Goal: Task Accomplishment & Management: Manage account settings

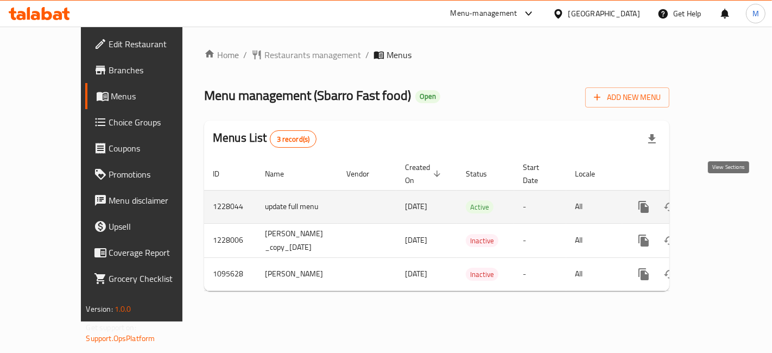
click at [729, 200] on icon "enhanced table" at bounding box center [722, 206] width 13 height 13
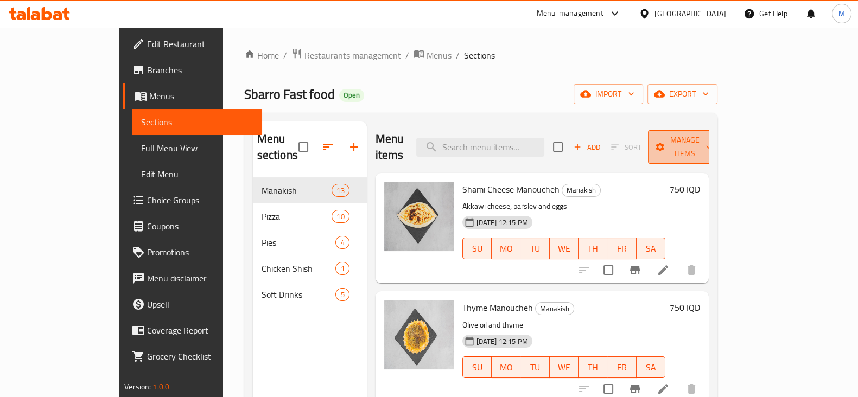
click at [712, 134] on span "Manage items" at bounding box center [684, 147] width 55 height 27
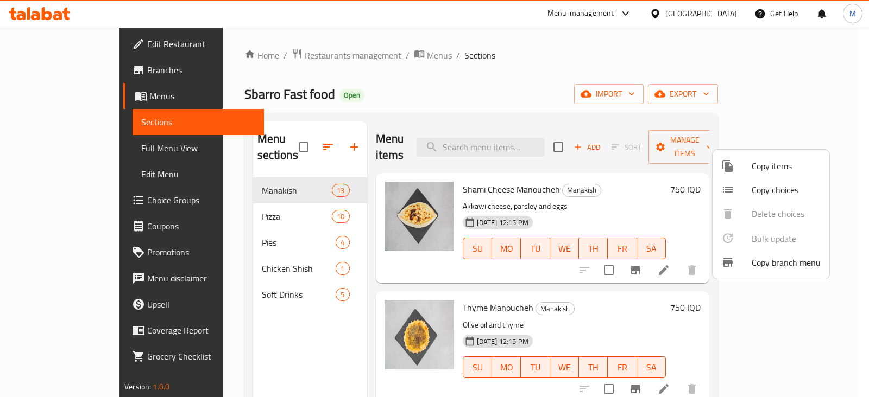
click at [637, 195] on div at bounding box center [434, 198] width 869 height 397
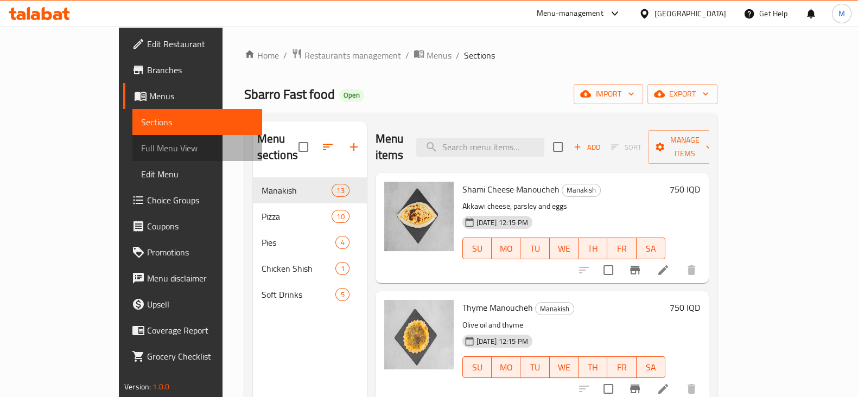
click at [141, 151] on span "Full Menu View" at bounding box center [197, 148] width 112 height 13
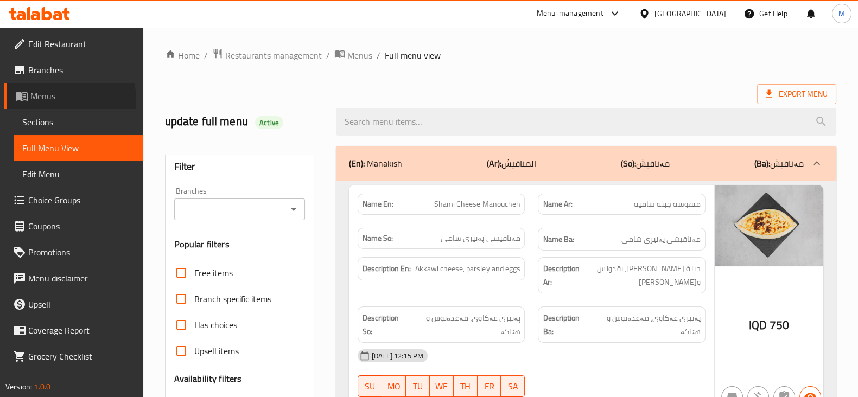
click at [52, 100] on span "Menus" at bounding box center [82, 96] width 104 height 13
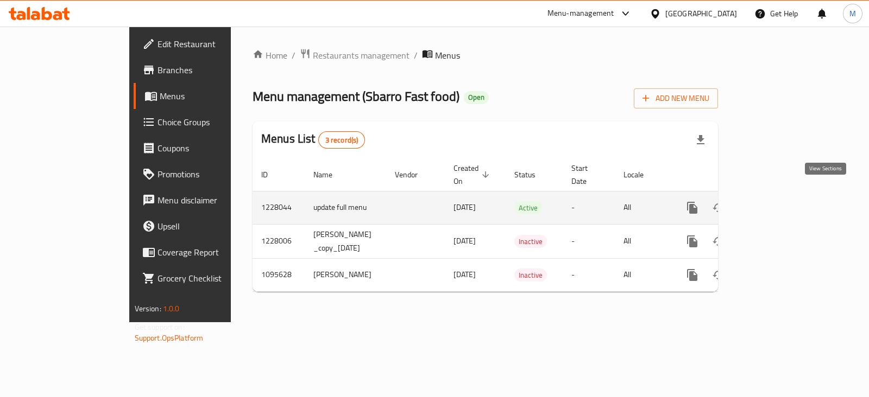
click at [771, 203] on icon "enhanced table" at bounding box center [770, 208] width 10 height 10
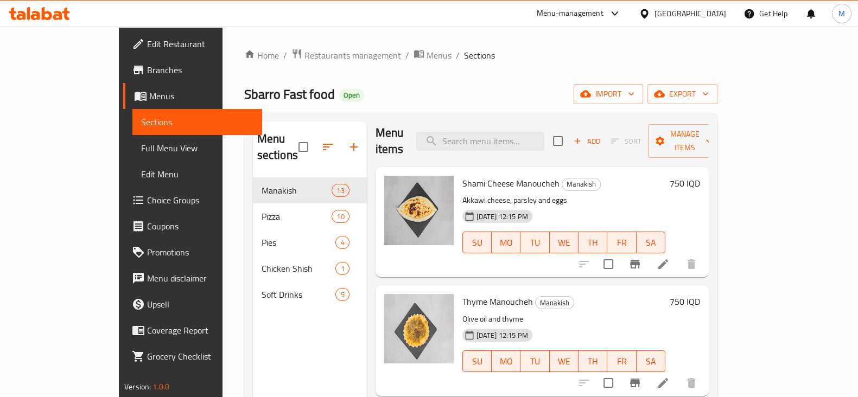
scroll to position [7, 0]
click at [700, 175] on h6 "750 IQD" at bounding box center [685, 182] width 30 height 15
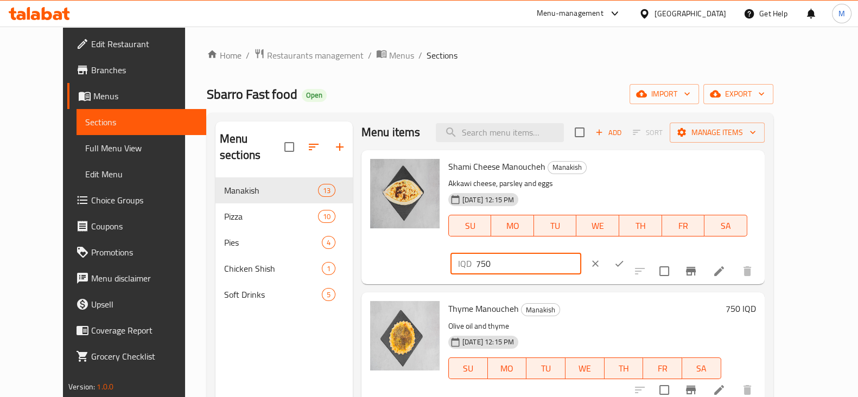
click at [581, 253] on input "750" at bounding box center [528, 264] width 105 height 22
type input "1000"
click at [631, 252] on button "ok" at bounding box center [620, 264] width 24 height 24
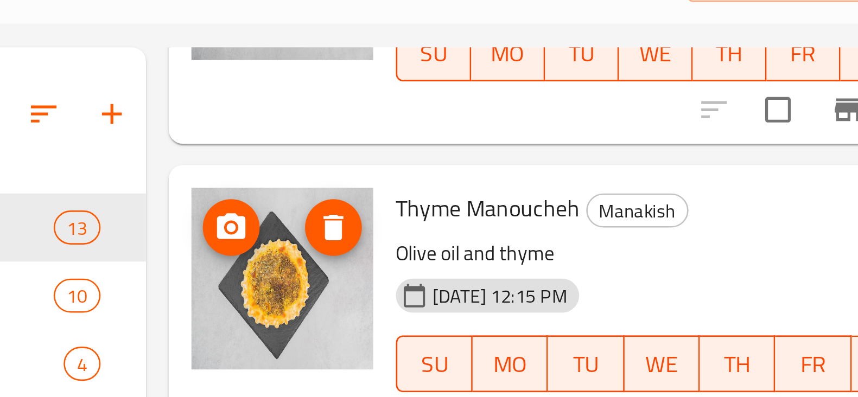
scroll to position [126, 0]
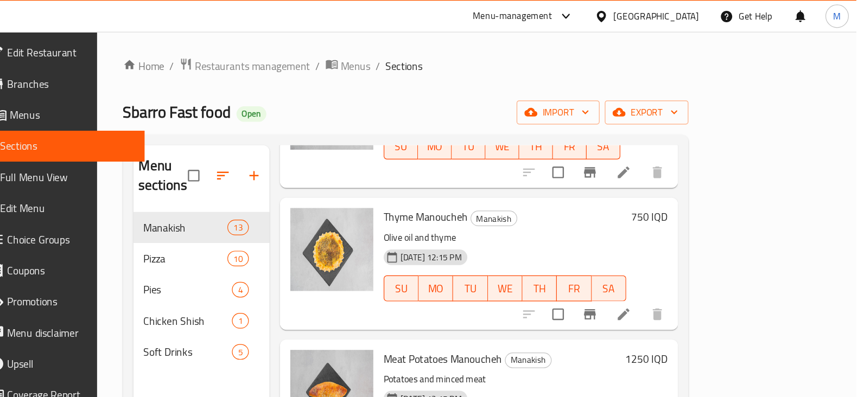
click at [700, 174] on h6 "750 IQD" at bounding box center [685, 181] width 30 height 15
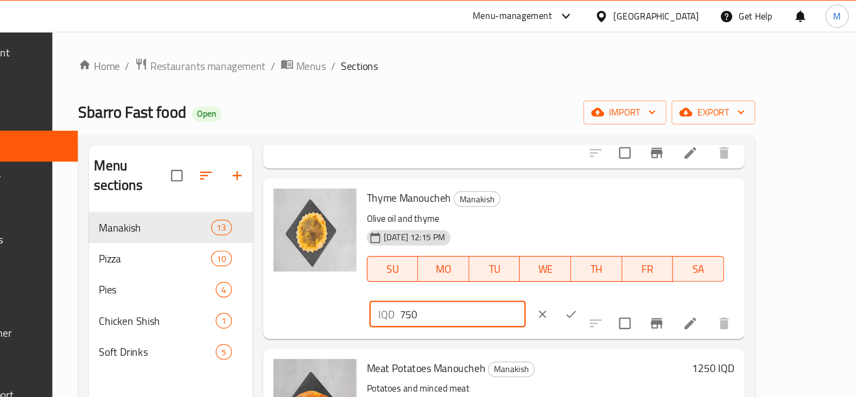
click at [581, 252] on input "750" at bounding box center [528, 263] width 105 height 22
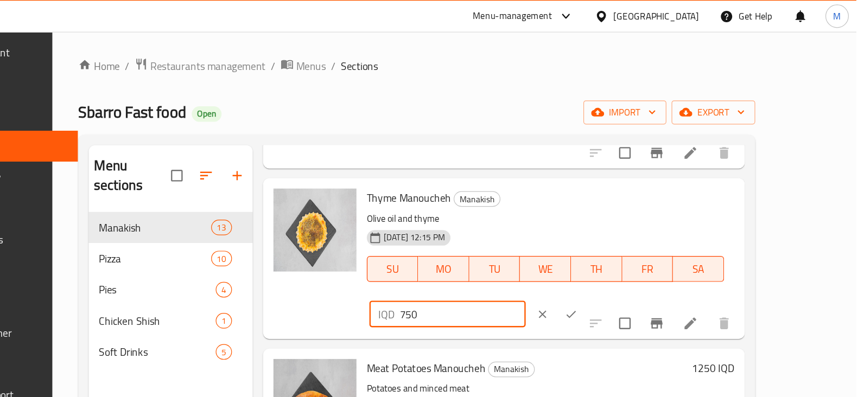
click at [581, 252] on input "750" at bounding box center [528, 263] width 105 height 22
type input "1000"
click at [624, 260] on icon "ok" at bounding box center [620, 263] width 8 height 6
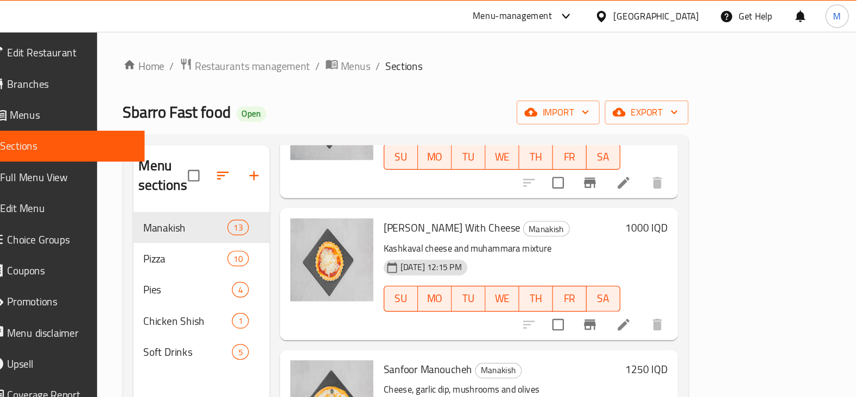
scroll to position [353, 0]
click at [700, 184] on h6 "1000 IQD" at bounding box center [682, 191] width 35 height 15
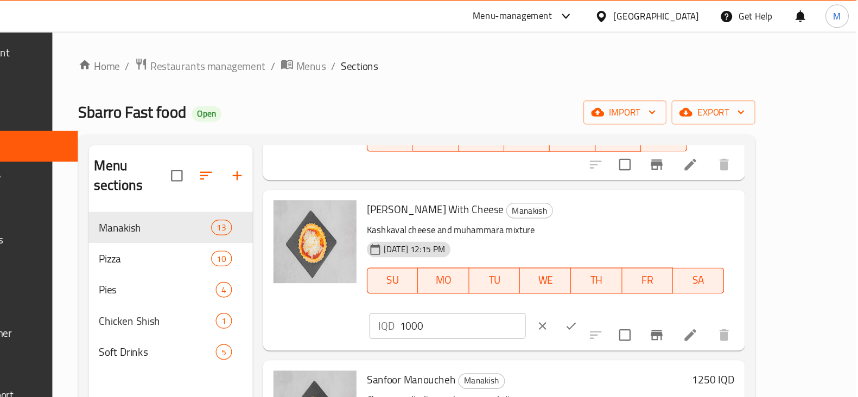
click at [581, 262] on input "1000" at bounding box center [528, 273] width 105 height 22
click at [581, 262] on input "1200" at bounding box center [528, 273] width 105 height 22
type input "1250"
click at [625, 268] on icon "ok" at bounding box center [619, 273] width 11 height 11
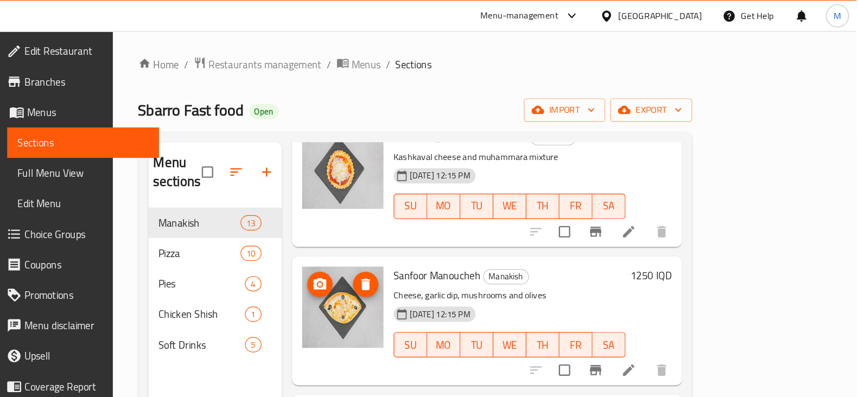
scroll to position [0, 0]
click at [700, 228] on h6 "1250 IQD" at bounding box center [682, 235] width 35 height 15
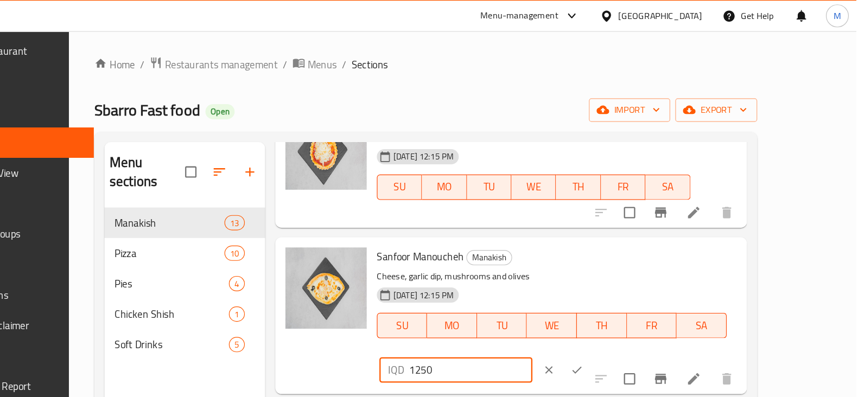
click at [581, 306] on input "1250" at bounding box center [528, 317] width 105 height 22
type input "1500"
click at [625, 311] on icon "ok" at bounding box center [619, 316] width 11 height 11
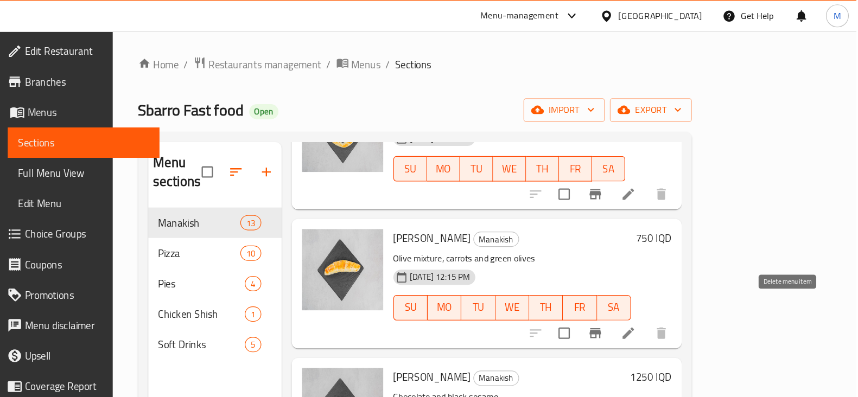
scroll to position [579, 0]
click at [700, 195] on h6 "750 IQD" at bounding box center [685, 202] width 30 height 15
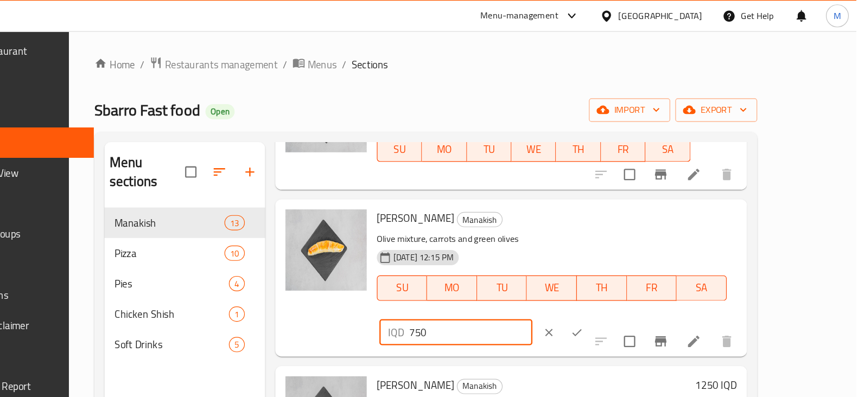
click at [581, 274] on input "750" at bounding box center [528, 285] width 105 height 22
type input "1000"
click at [625, 279] on icon "ok" at bounding box center [619, 284] width 11 height 11
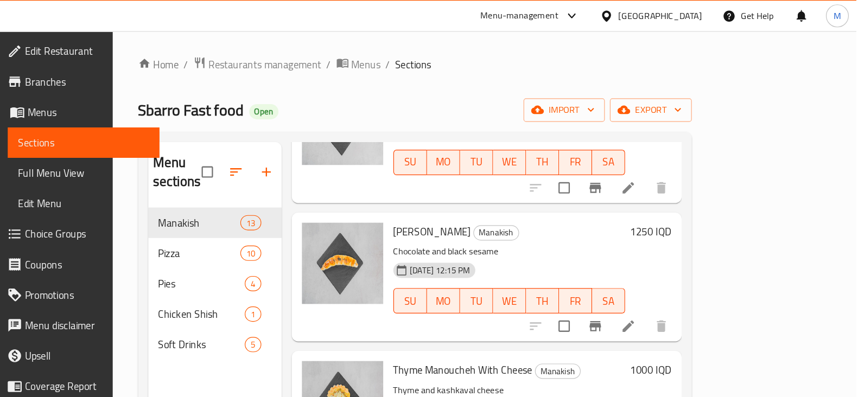
scroll to position [704, 0]
click at [700, 190] on h6 "1250 IQD" at bounding box center [682, 197] width 35 height 15
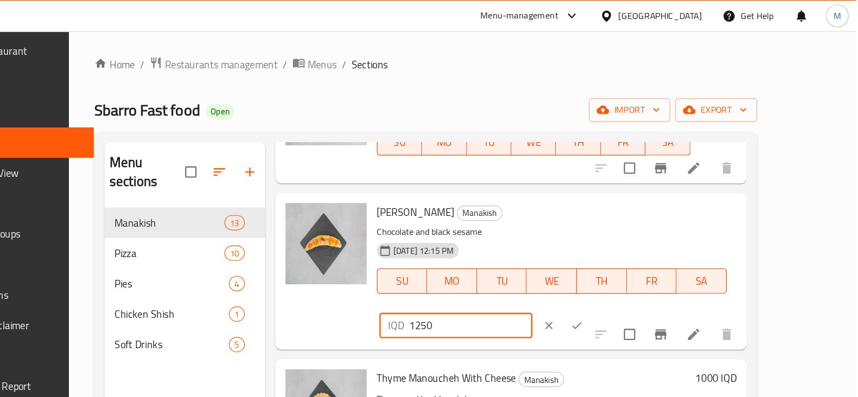
click at [581, 268] on input "1250" at bounding box center [528, 279] width 105 height 22
type input "1500"
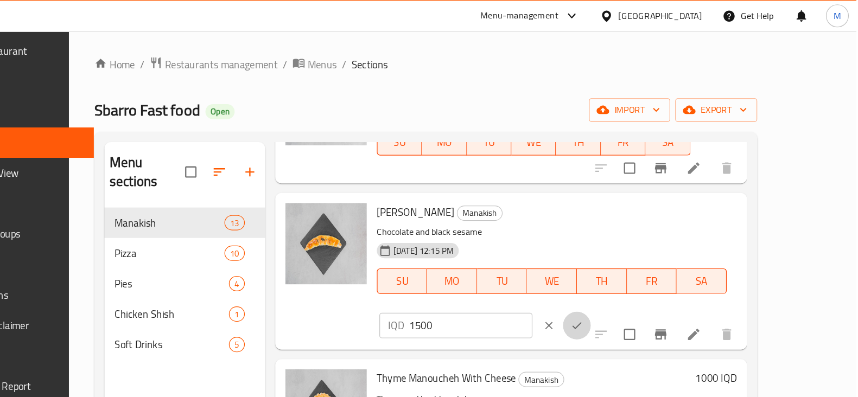
click at [631, 267] on button "ok" at bounding box center [620, 279] width 24 height 24
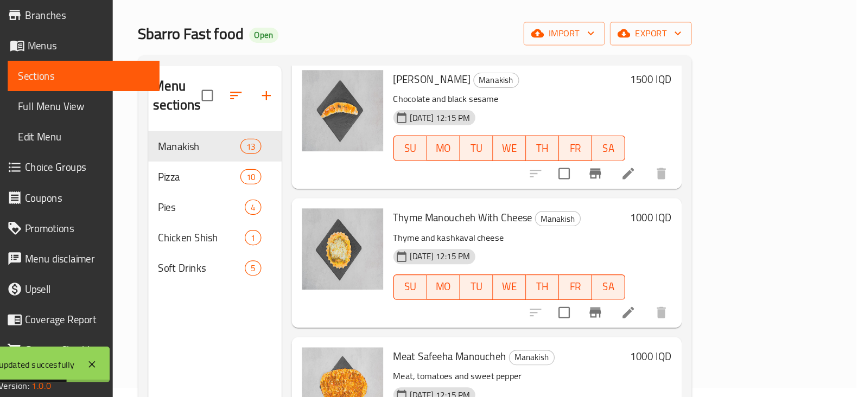
scroll to position [768, 0]
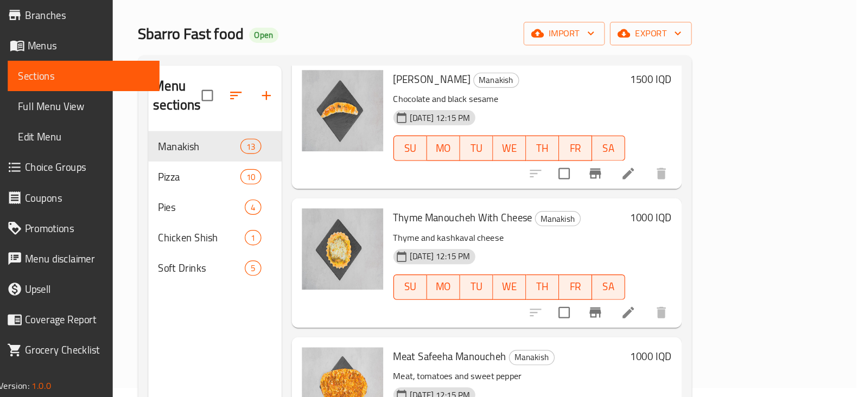
click at [700, 236] on h6 "1000 IQD" at bounding box center [682, 243] width 35 height 15
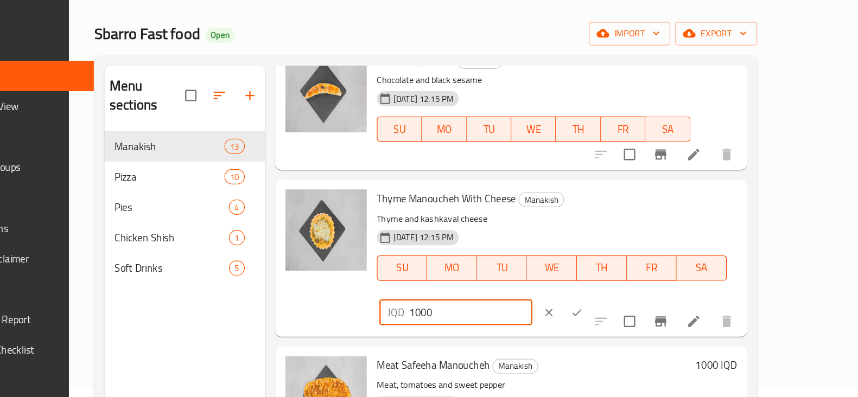
click at [581, 314] on input "1000" at bounding box center [528, 325] width 105 height 22
type input "2000"
click at [631, 313] on button "ok" at bounding box center [620, 325] width 24 height 24
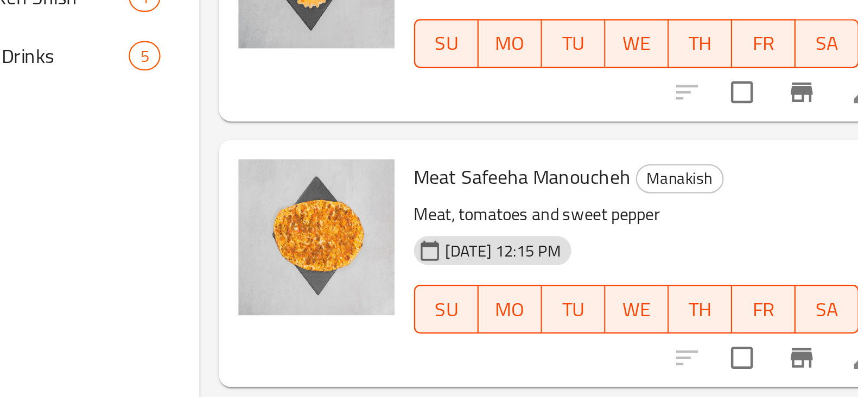
scroll to position [148, 0]
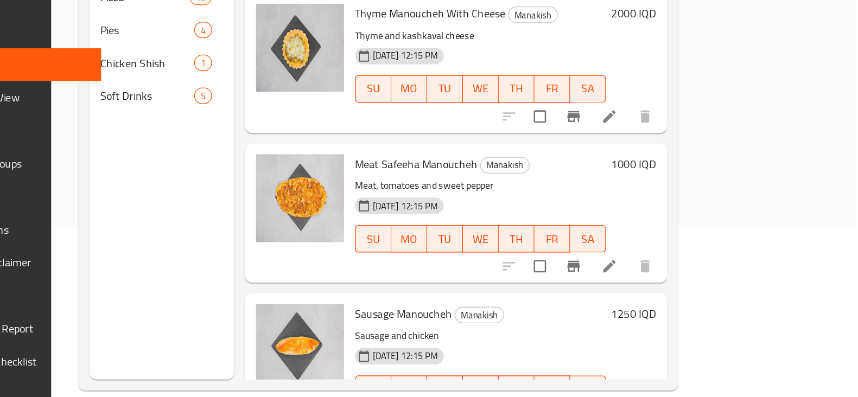
click at [700, 193] on h6 "1000 IQD" at bounding box center [682, 200] width 35 height 15
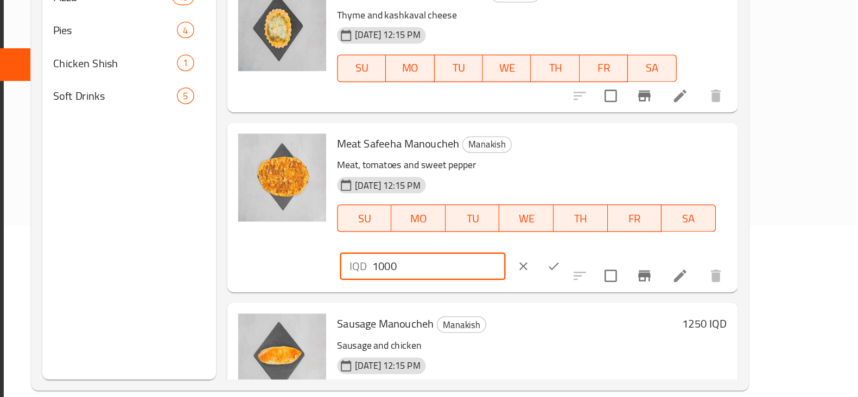
click at [581, 270] on input "1000" at bounding box center [528, 281] width 105 height 22
type input "1"
type input "2000"
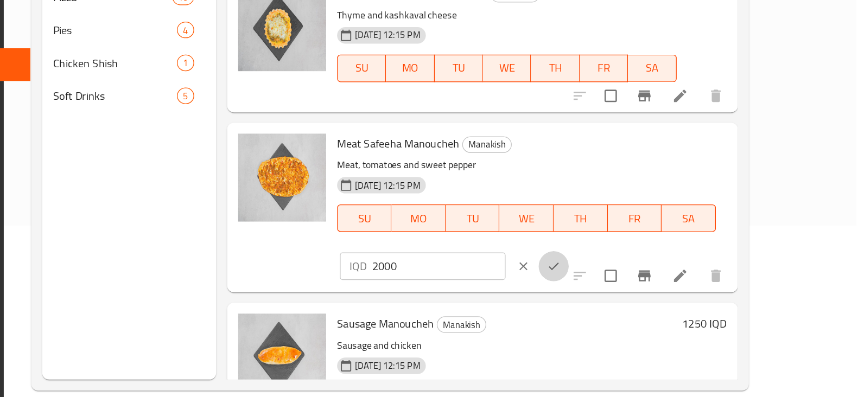
click at [631, 269] on button "ok" at bounding box center [620, 281] width 24 height 24
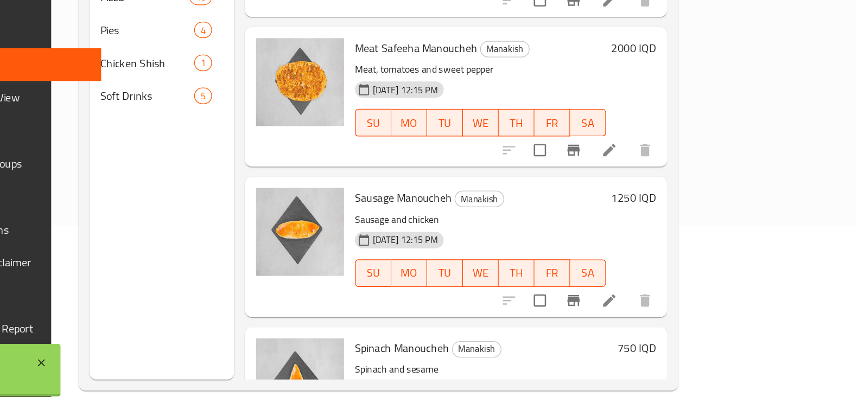
scroll to position [883, 0]
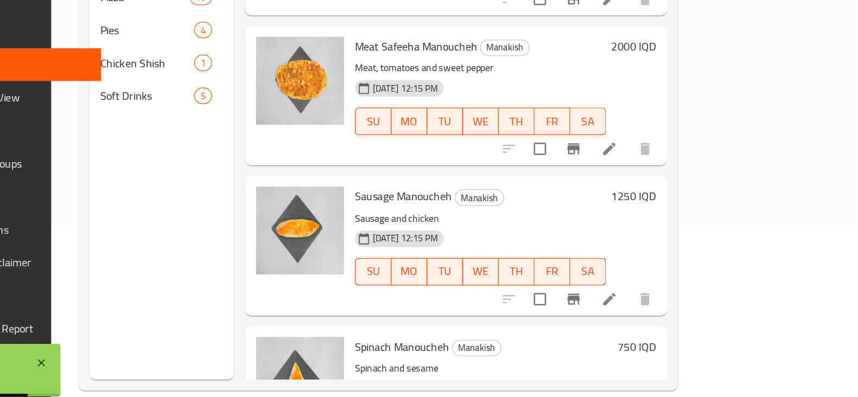
click at [700, 218] on h6 "1250 IQD" at bounding box center [682, 225] width 35 height 15
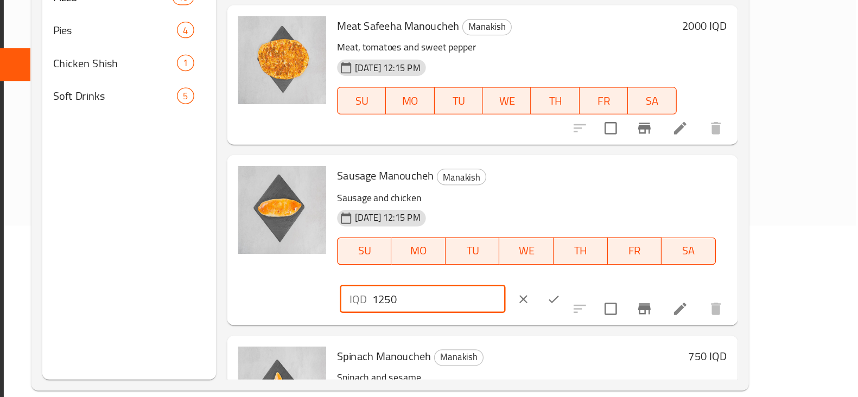
click at [581, 296] on input "1250" at bounding box center [528, 307] width 105 height 22
type input "1500"
click at [625, 302] on icon "ok" at bounding box center [619, 307] width 11 height 11
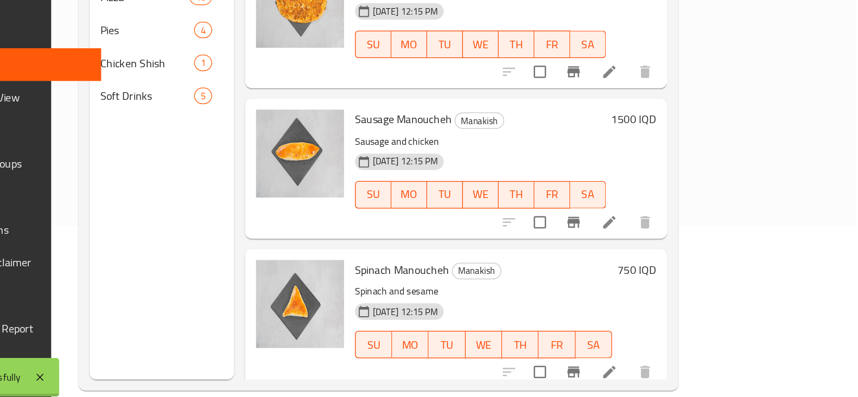
scroll to position [944, 0]
click at [700, 276] on h6 "750 IQD" at bounding box center [685, 283] width 30 height 15
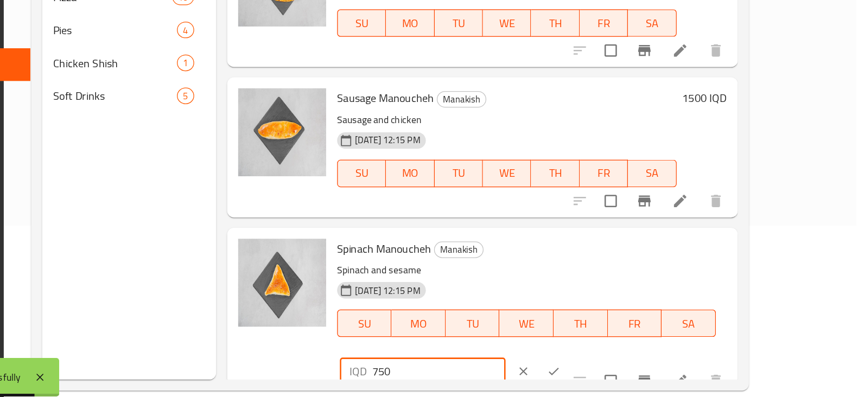
click at [581, 352] on input "750" at bounding box center [528, 364] width 105 height 22
type input "1500"
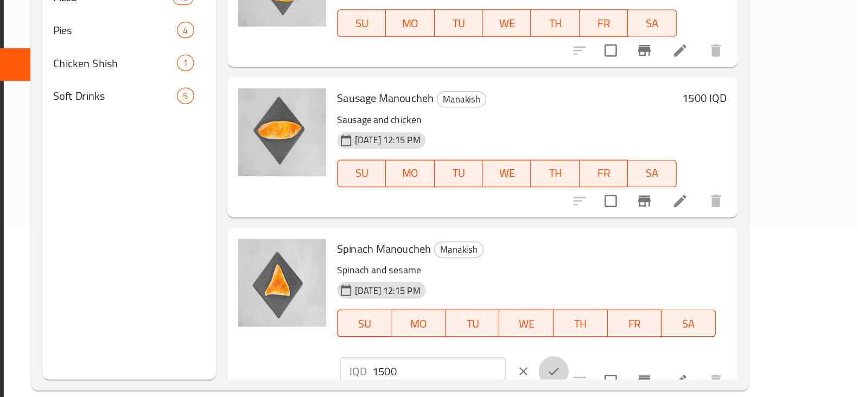
click at [625, 352] on icon "ok" at bounding box center [619, 364] width 11 height 11
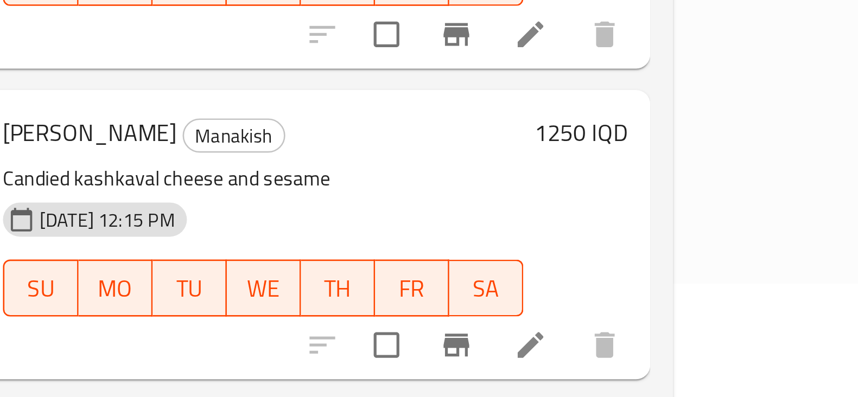
scroll to position [148, 0]
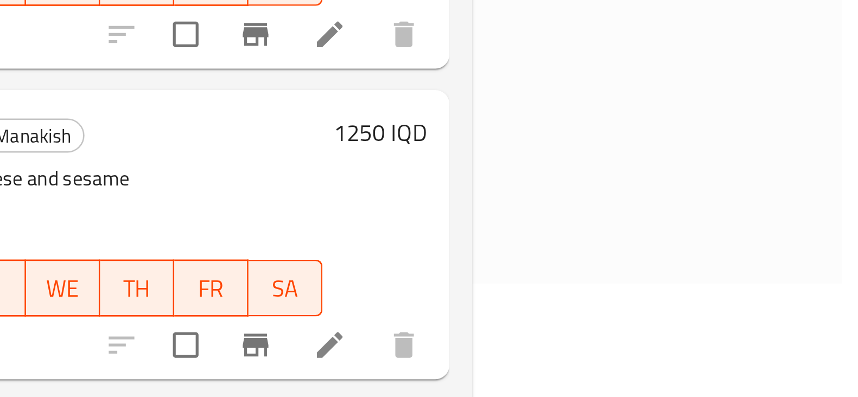
click at [700, 184] on h6 "1250 IQD" at bounding box center [682, 191] width 35 height 15
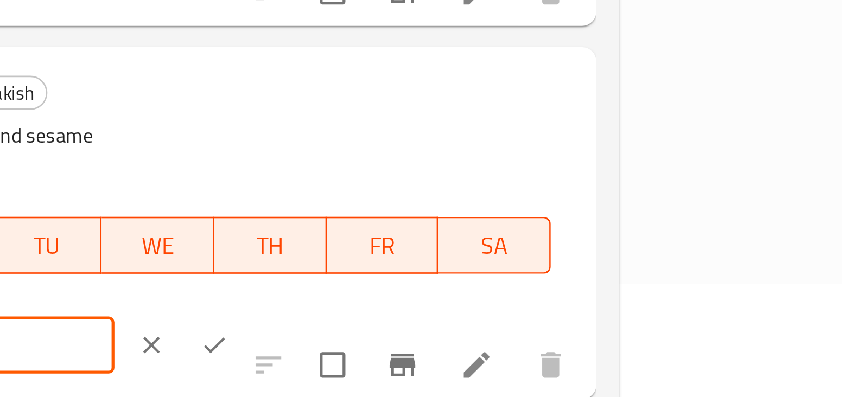
click at [581, 262] on input "1250" at bounding box center [528, 273] width 105 height 22
type input "1500"
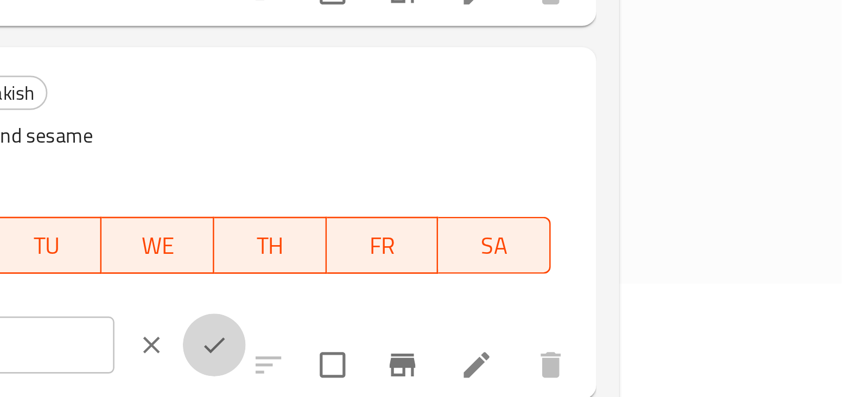
click at [625, 267] on icon "ok" at bounding box center [619, 272] width 11 height 11
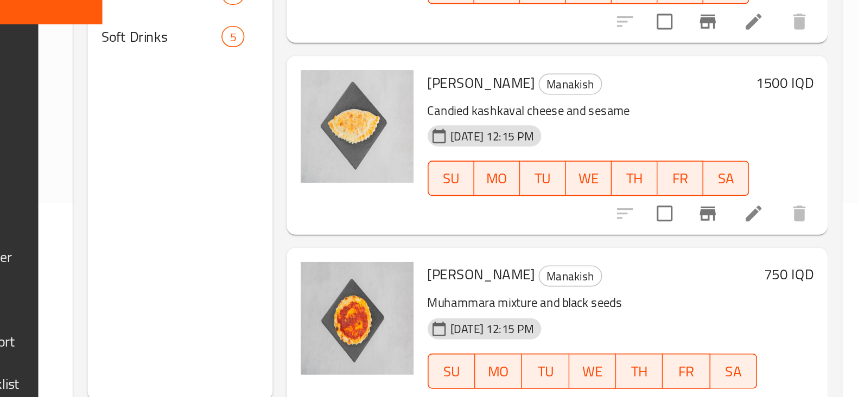
scroll to position [152, 0]
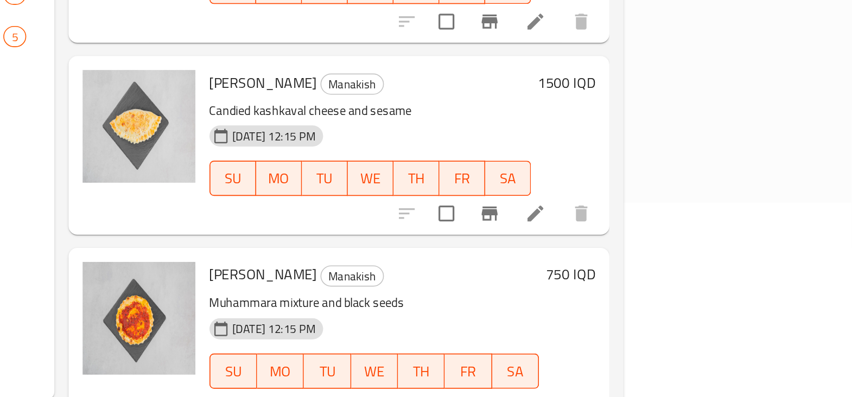
click at [700, 282] on h6 "750 IQD" at bounding box center [685, 289] width 30 height 15
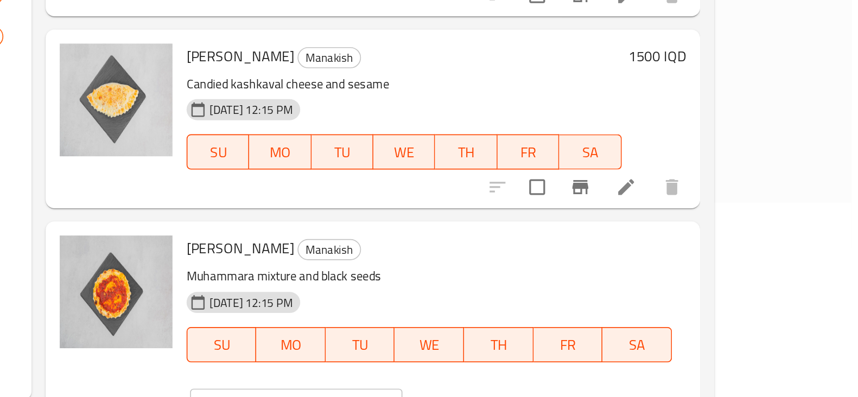
click at [581, 352] on input "749" at bounding box center [528, 371] width 105 height 22
click at [581, 352] on input "748" at bounding box center [528, 371] width 105 height 22
type input "747"
click at [581, 352] on input "747" at bounding box center [528, 371] width 105 height 22
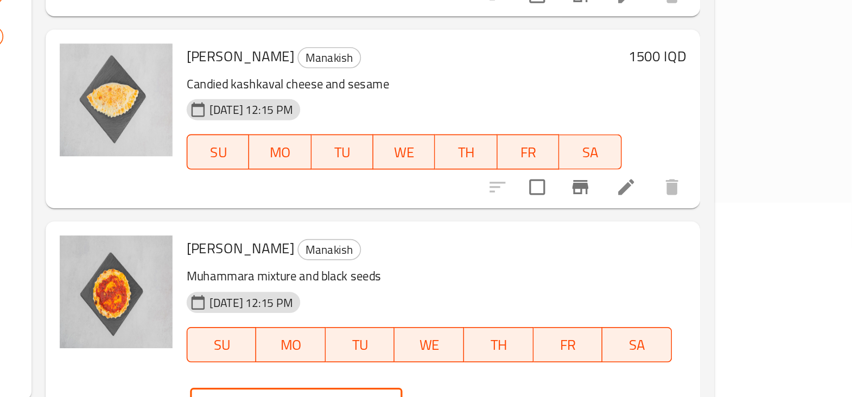
click at [581, 352] on input "747" at bounding box center [528, 371] width 105 height 22
type input "1250"
click at [625, 352] on icon "ok" at bounding box center [619, 370] width 11 height 11
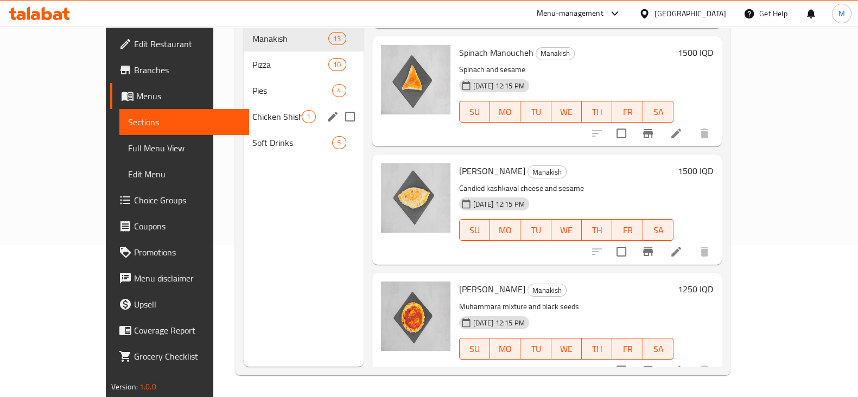
scroll to position [0, 0]
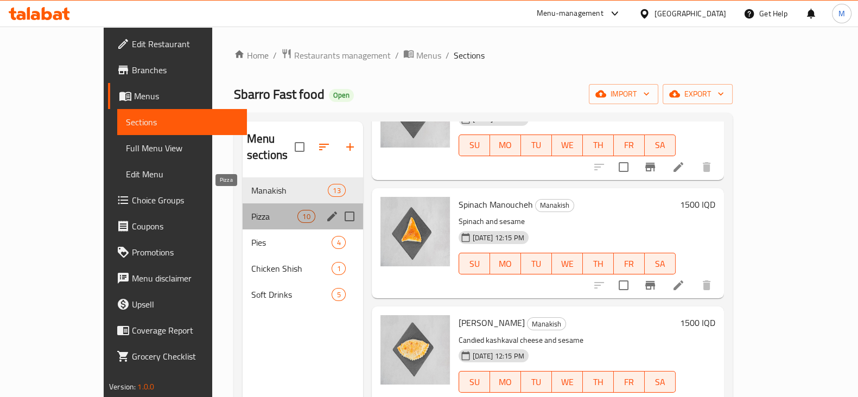
click at [251, 210] on span "Pizza" at bounding box center [274, 216] width 46 height 13
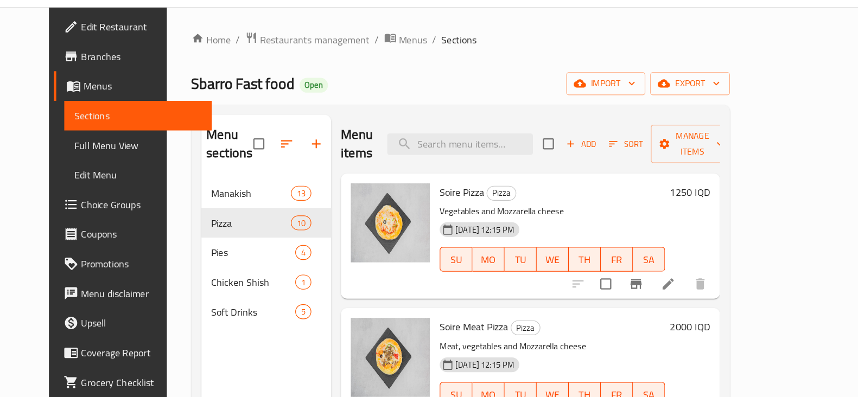
click at [700, 182] on h6 "1250 IQD" at bounding box center [682, 189] width 35 height 15
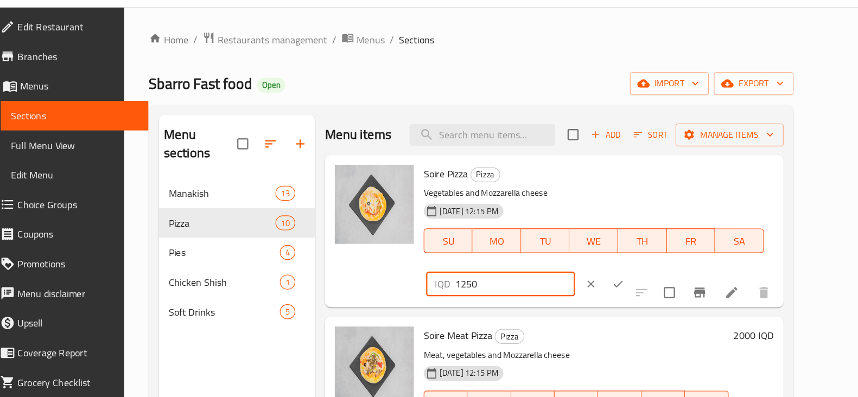
click at [581, 260] on input "1250" at bounding box center [528, 271] width 105 height 22
type input "1"
type input "5"
type input "1500"
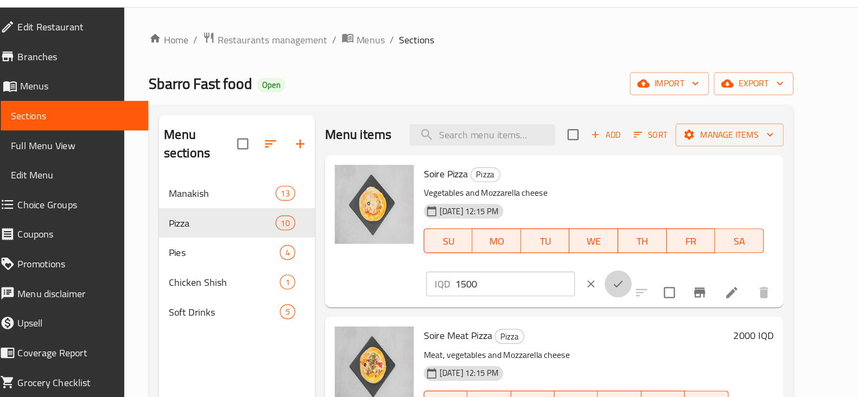
click at [625, 265] on icon "ok" at bounding box center [619, 270] width 11 height 11
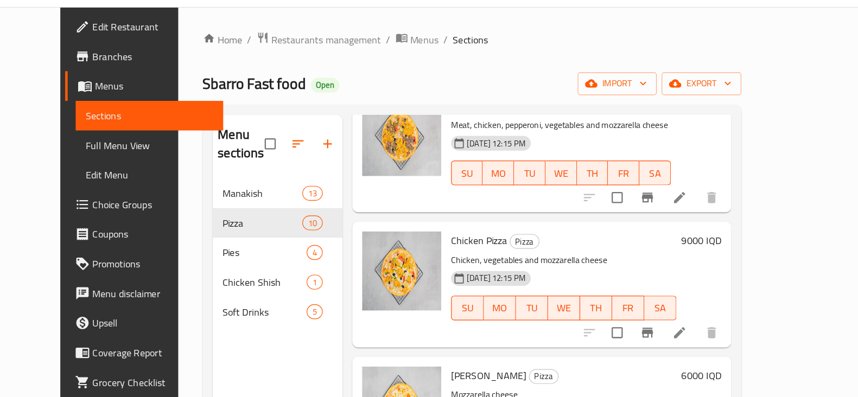
scroll to position [578, 0]
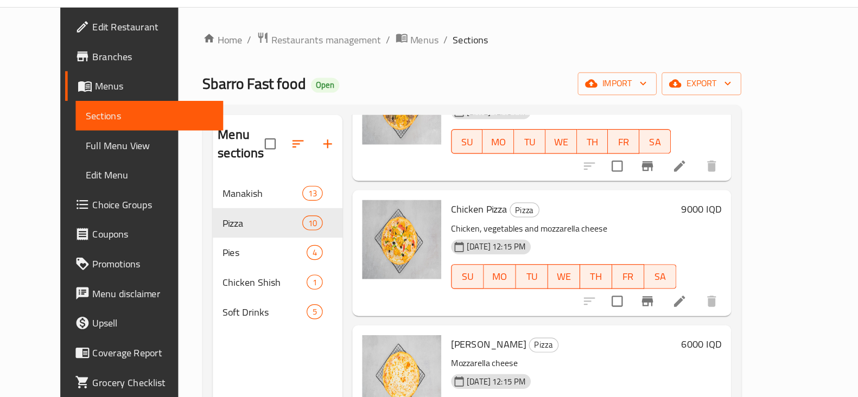
click at [700, 197] on h6 "9000 IQD" at bounding box center [682, 204] width 35 height 15
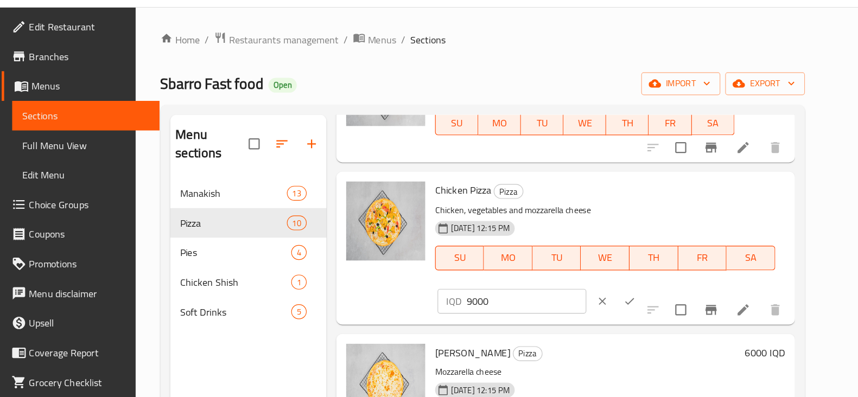
click at [581, 275] on input "9000" at bounding box center [528, 286] width 105 height 22
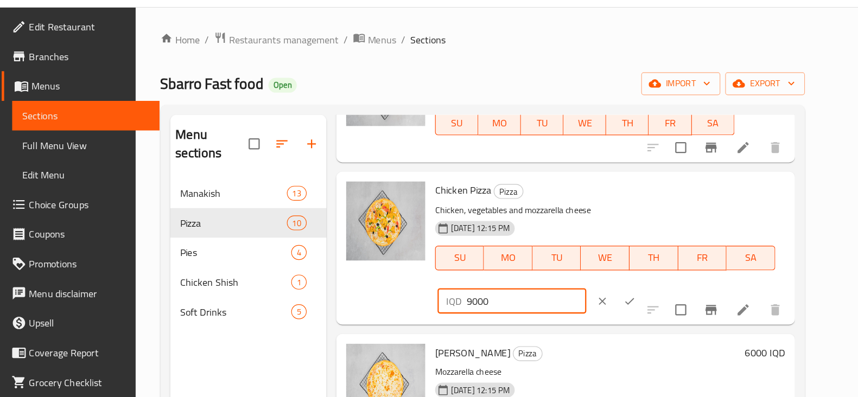
click at [581, 275] on input "9000" at bounding box center [528, 286] width 105 height 22
type input "9"
type input "8000"
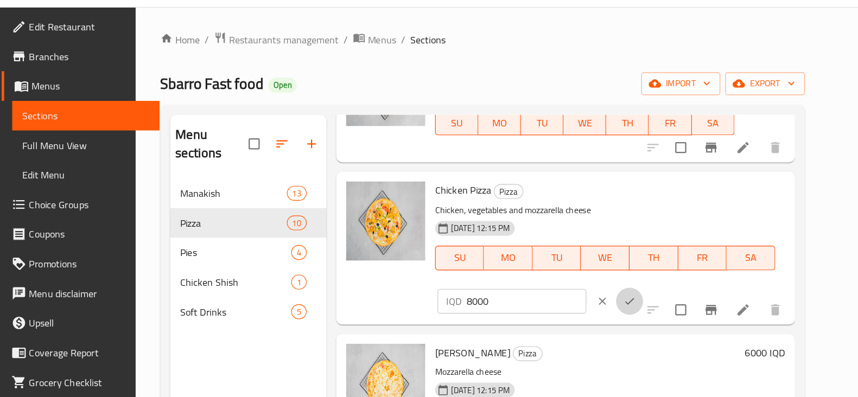
click at [631, 274] on button "ok" at bounding box center [620, 286] width 24 height 24
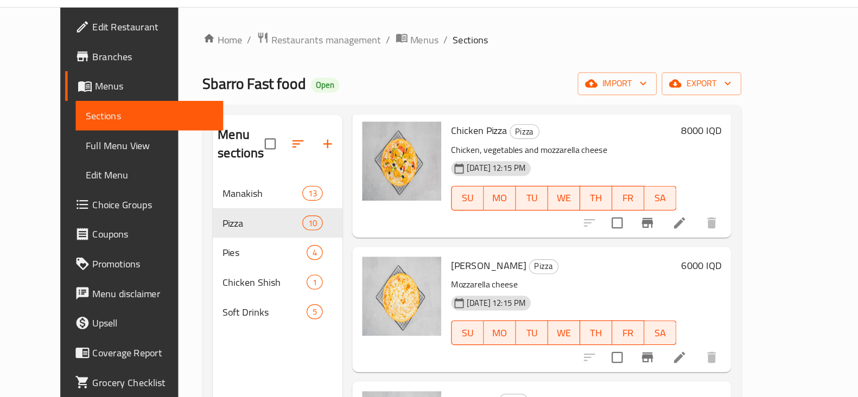
scroll to position [648, 0]
click at [700, 245] on h6 "6000 IQD" at bounding box center [682, 252] width 35 height 15
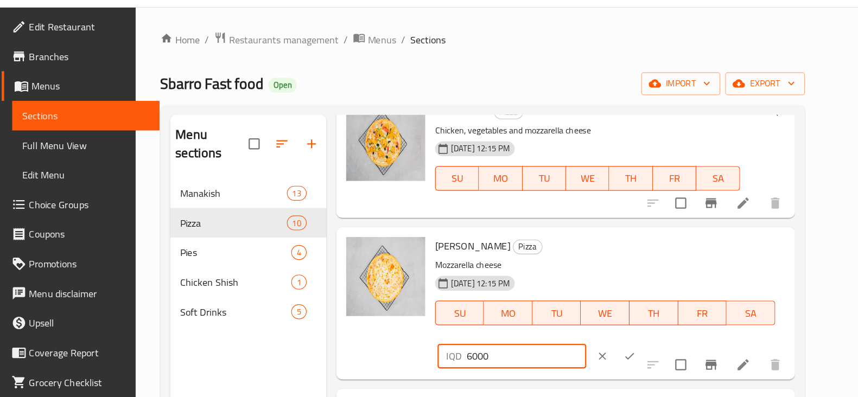
click at [581, 323] on input "6000" at bounding box center [528, 334] width 105 height 22
type input "6"
type input "7000"
click at [631, 322] on button "ok" at bounding box center [620, 334] width 24 height 24
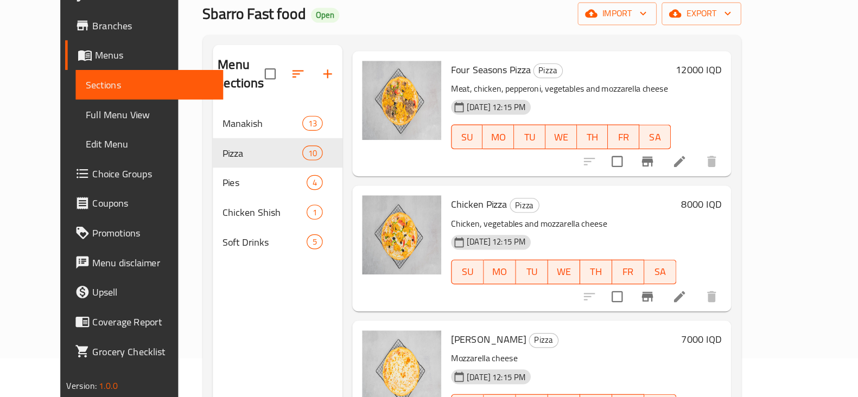
scroll to position [509, 0]
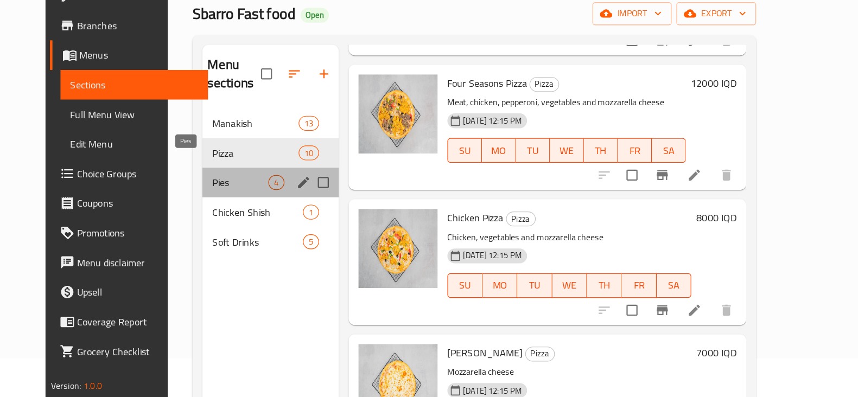
click at [252, 201] on span "Pies" at bounding box center [276, 207] width 49 height 13
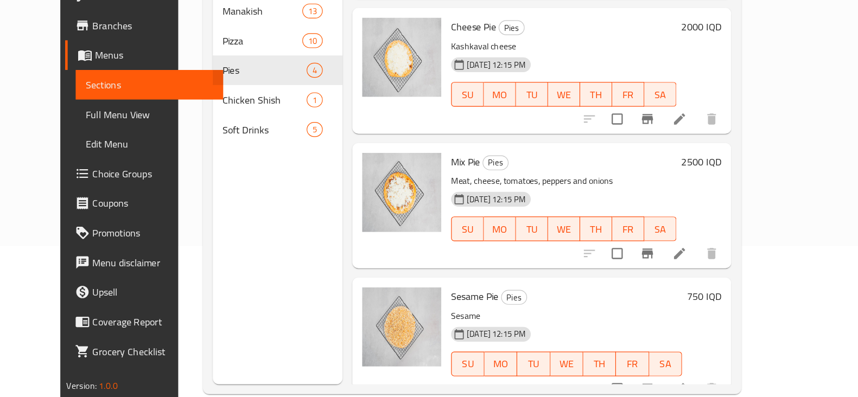
scroll to position [152, 0]
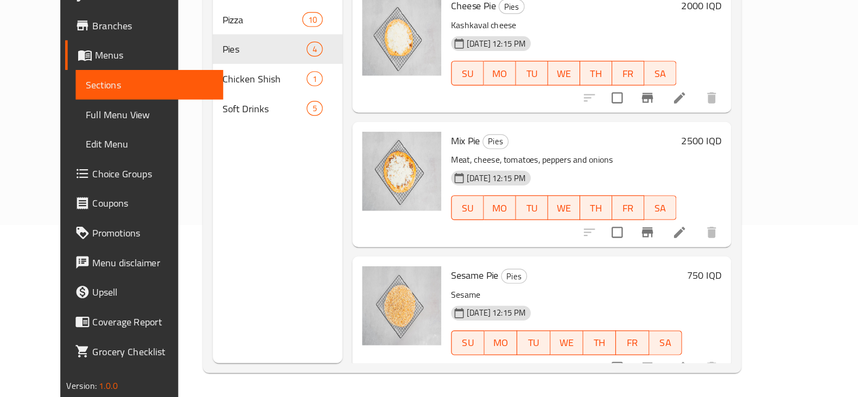
click at [700, 282] on h6 "750 IQD" at bounding box center [685, 289] width 30 height 15
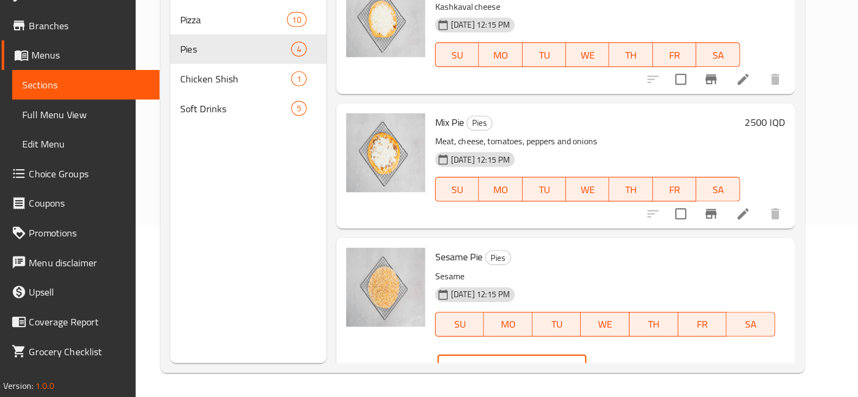
click at [581, 352] on input "750" at bounding box center [528, 371] width 105 height 22
type input "1000"
click at [624, 352] on icon "ok" at bounding box center [620, 371] width 8 height 6
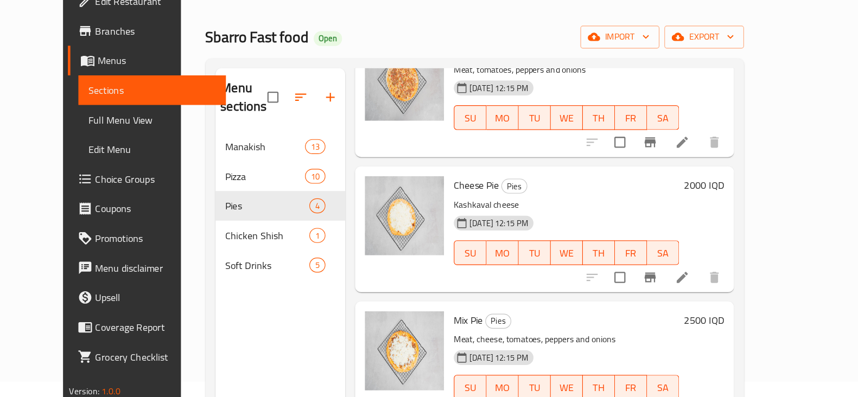
scroll to position [85, 0]
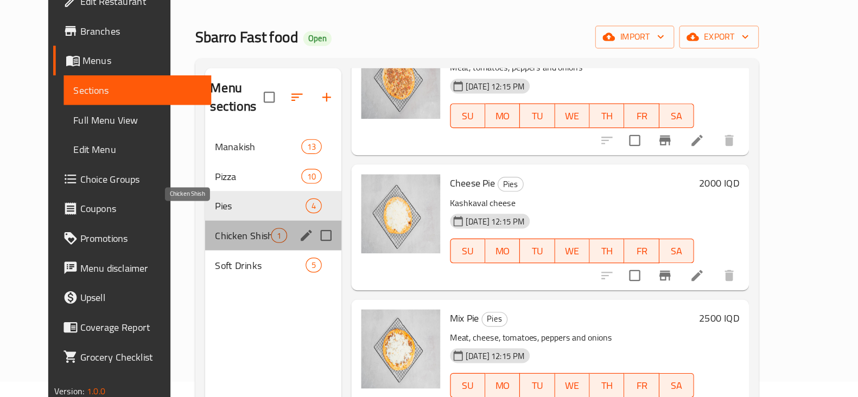
click at [252, 244] on span "Chicken Shish" at bounding box center [276, 250] width 49 height 13
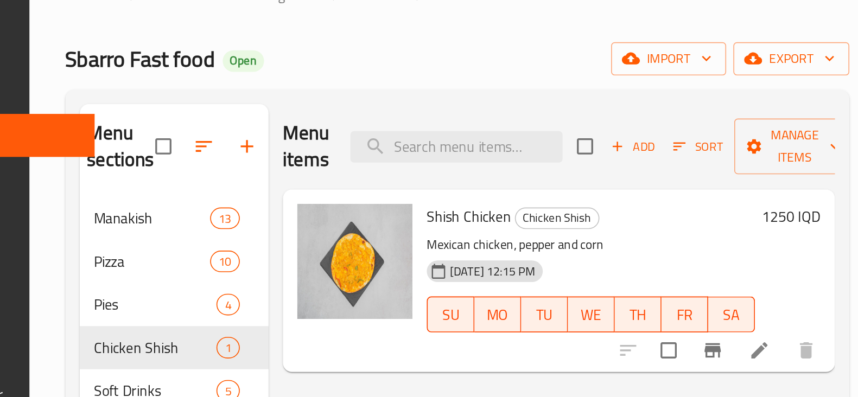
scroll to position [18, 0]
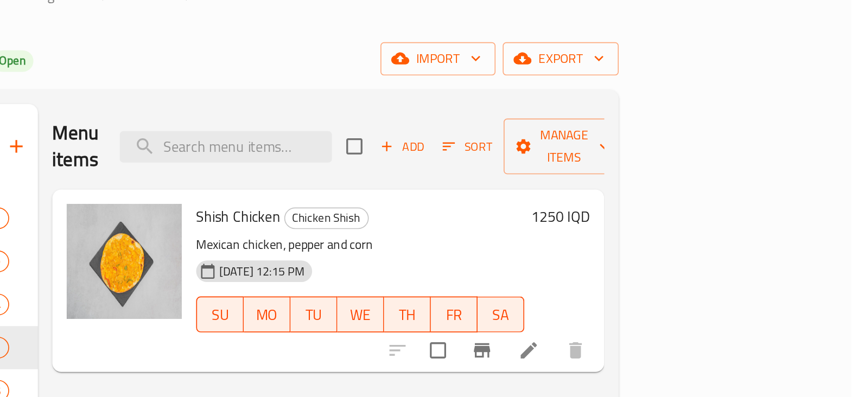
click at [700, 163] on h6 "1250 IQD" at bounding box center [682, 170] width 35 height 15
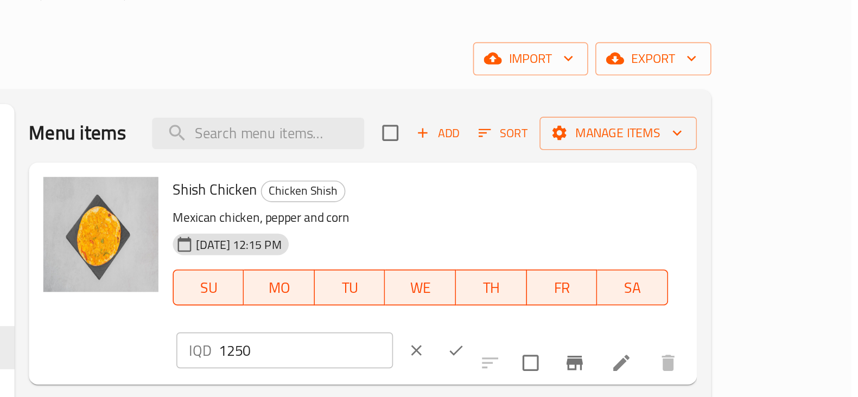
click at [581, 241] on input "1250" at bounding box center [528, 252] width 105 height 22
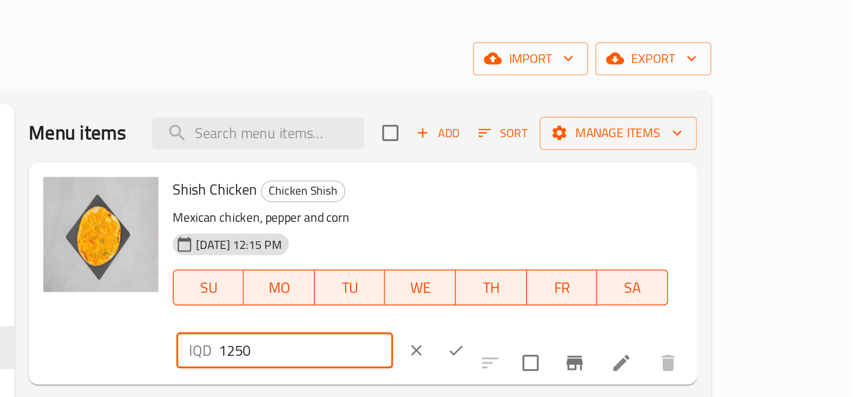
click at [581, 241] on input "1250" at bounding box center [528, 252] width 105 height 22
type input "1500"
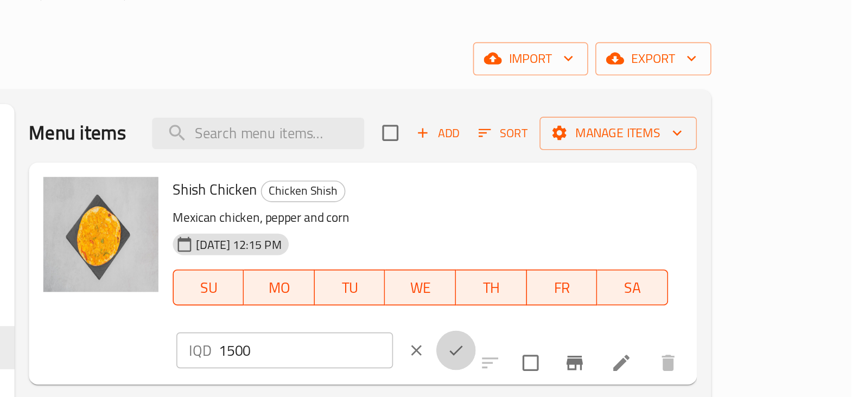
click at [625, 246] on icon "ok" at bounding box center [619, 251] width 11 height 11
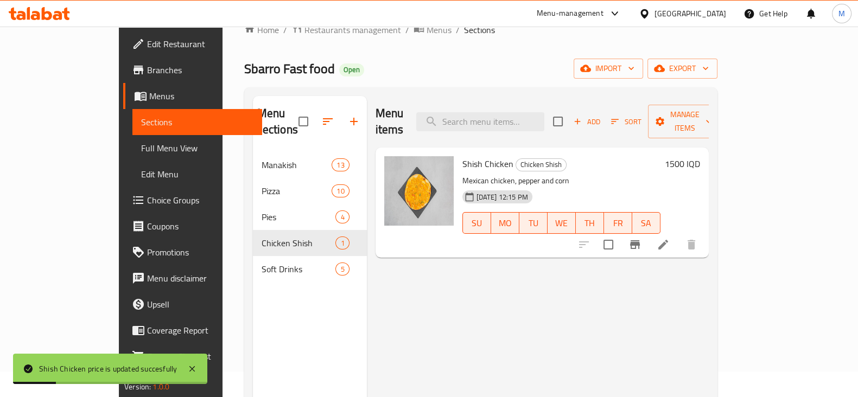
scroll to position [27, 0]
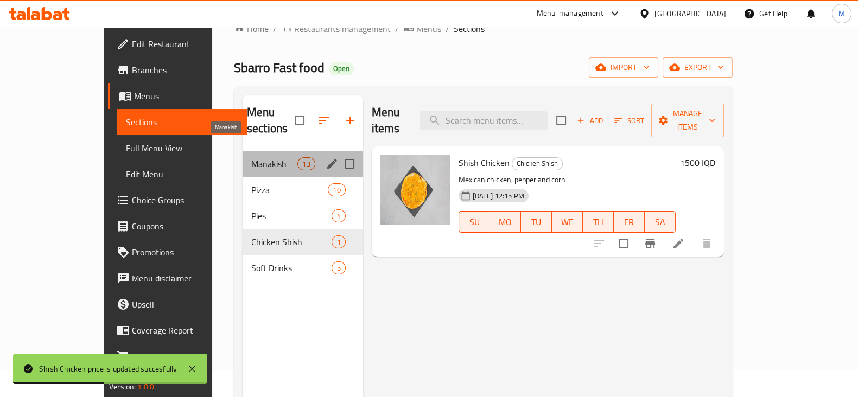
click at [251, 157] on span "Manakish" at bounding box center [274, 163] width 46 height 13
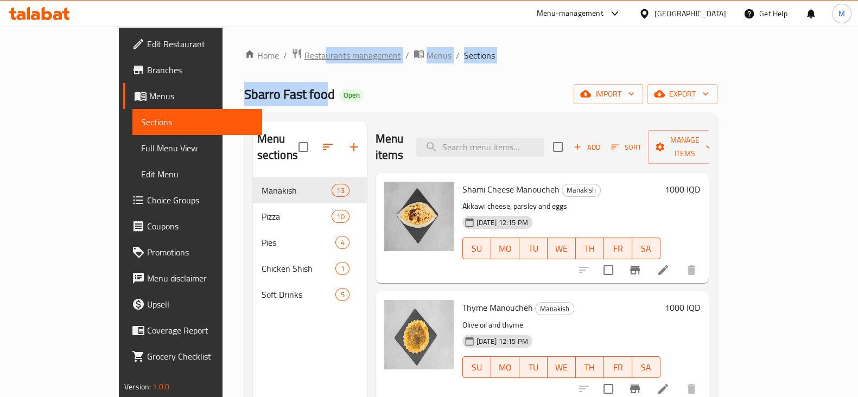
drag, startPoint x: 248, startPoint y: 68, endPoint x: 248, endPoint y: 59, distance: 9.8
click at [248, 59] on div "Home / Restaurants management / Menus / Sections Sbarro Fast food Open import e…" at bounding box center [480, 287] width 473 height 479
click at [305, 59] on span "Restaurants management" at bounding box center [353, 55] width 97 height 13
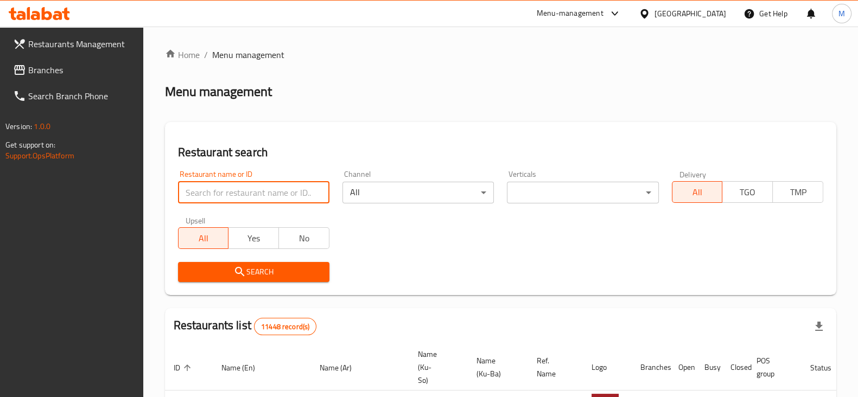
click at [257, 188] on input "search" at bounding box center [253, 193] width 151 height 22
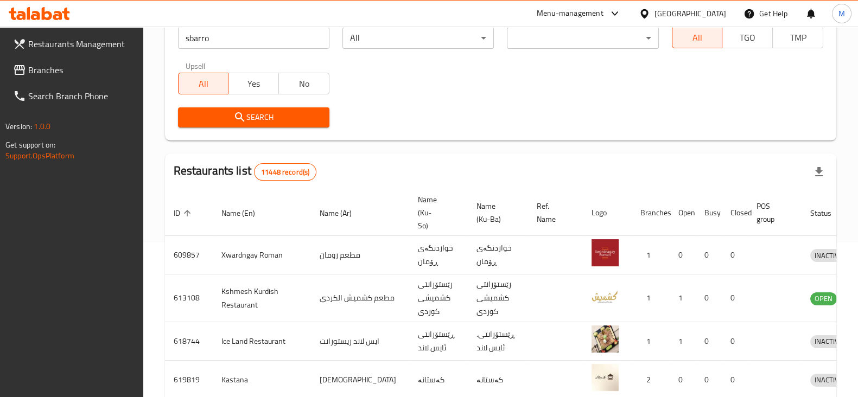
scroll to position [154, 0]
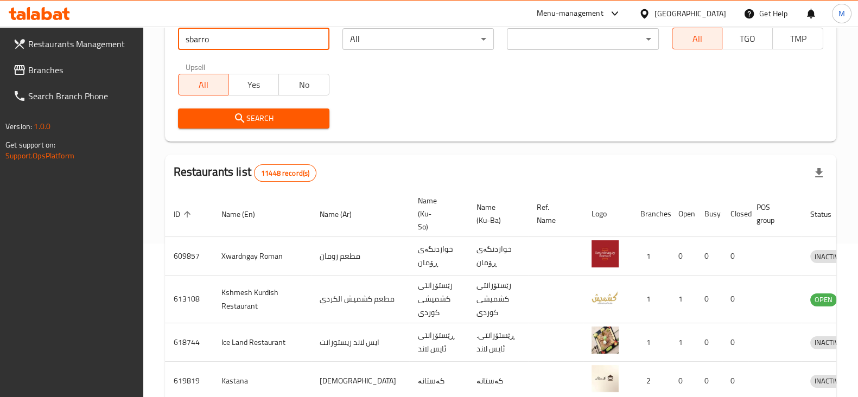
click at [220, 31] on input "sbarro" at bounding box center [253, 39] width 151 height 22
click button "Search" at bounding box center [253, 119] width 151 height 20
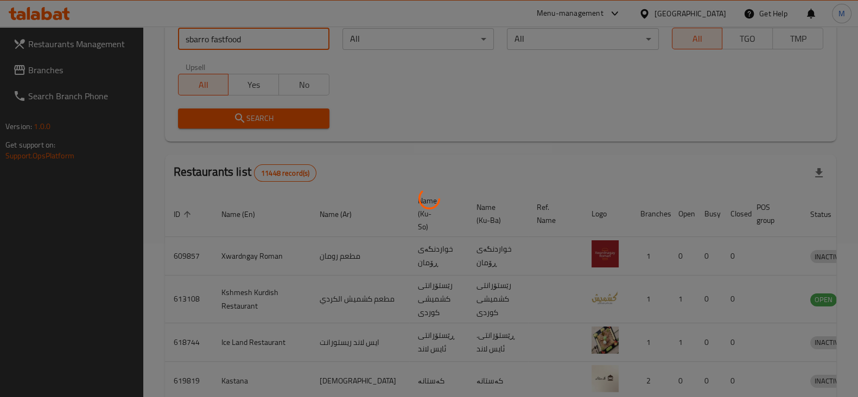
scroll to position [58, 0]
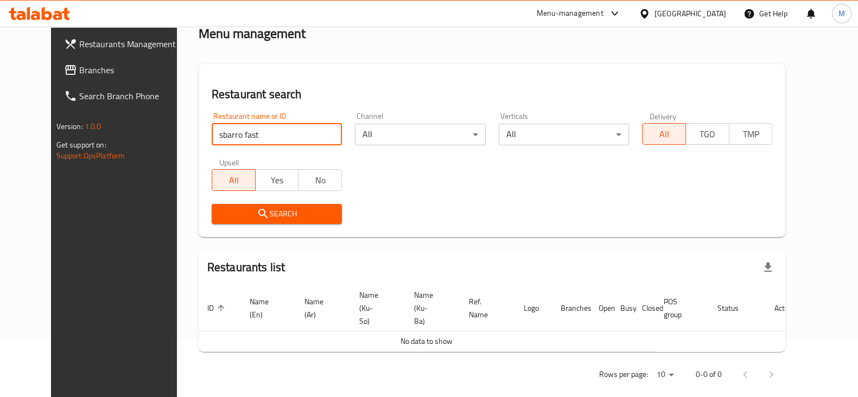
type input "sbarro fast"
click button "Search" at bounding box center [277, 214] width 130 height 20
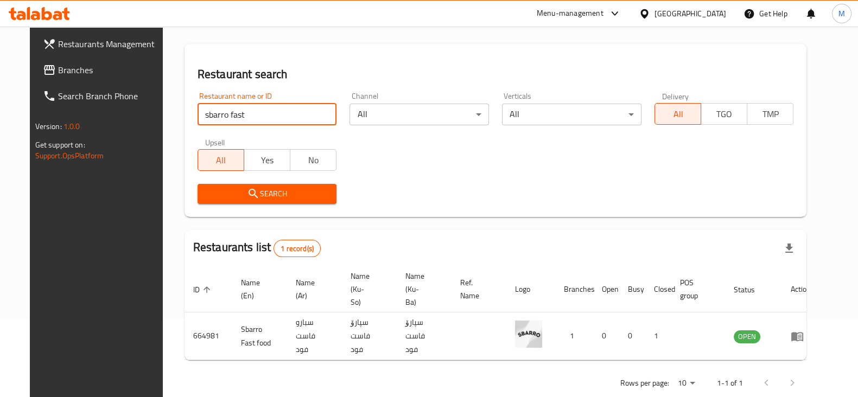
scroll to position [0, 0]
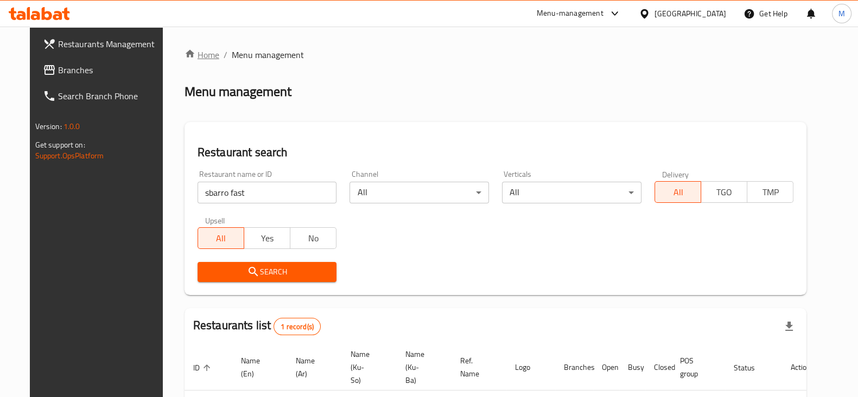
click at [185, 54] on link "Home" at bounding box center [202, 54] width 35 height 13
